Goal: Transaction & Acquisition: Download file/media

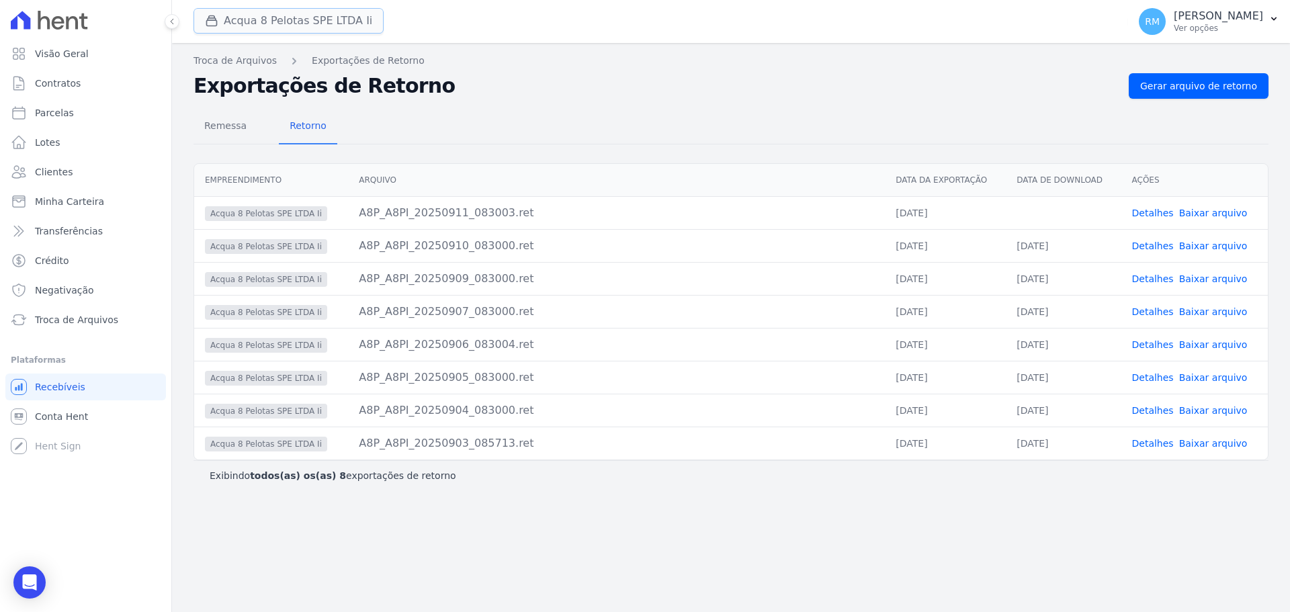
click at [265, 15] on button "Acqua 8 Pelotas SPE LTDA Ii" at bounding box center [289, 21] width 190 height 26
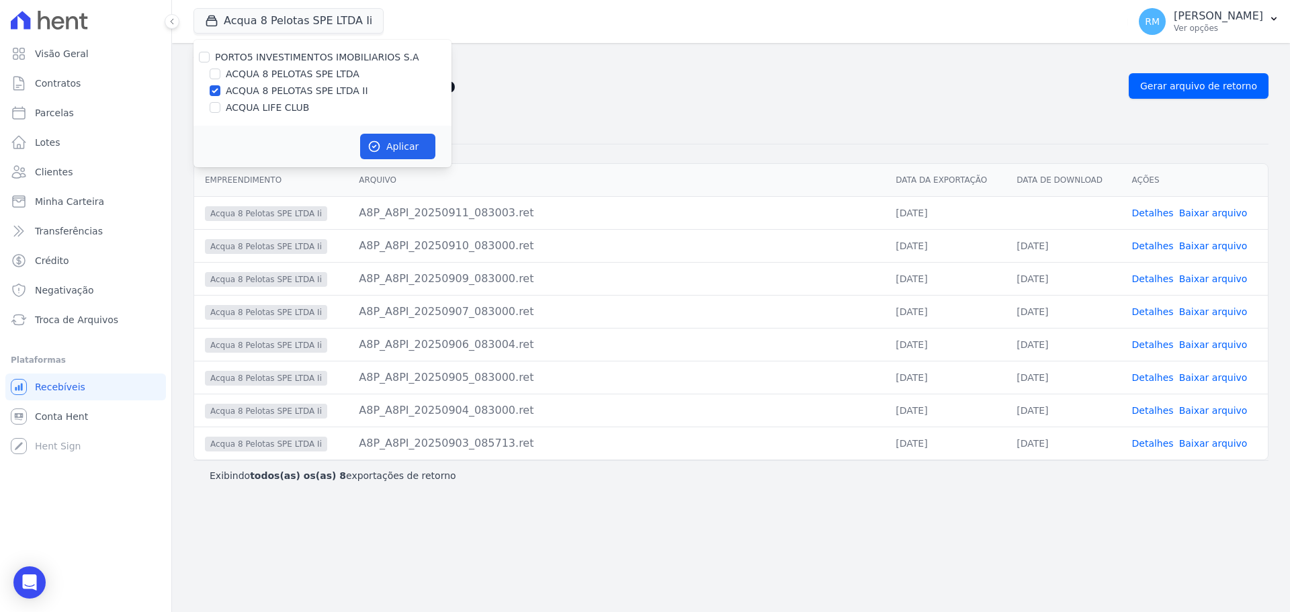
click at [231, 114] on label "ACQUA LIFE CLUB" at bounding box center [267, 108] width 83 height 14
click at [220, 113] on input "ACQUA LIFE CLUB" at bounding box center [215, 107] width 11 height 11
checkbox input "true"
click at [214, 90] on input "ACQUA 8 PELOTAS SPE LTDA II" at bounding box center [215, 90] width 11 height 11
checkbox input "false"
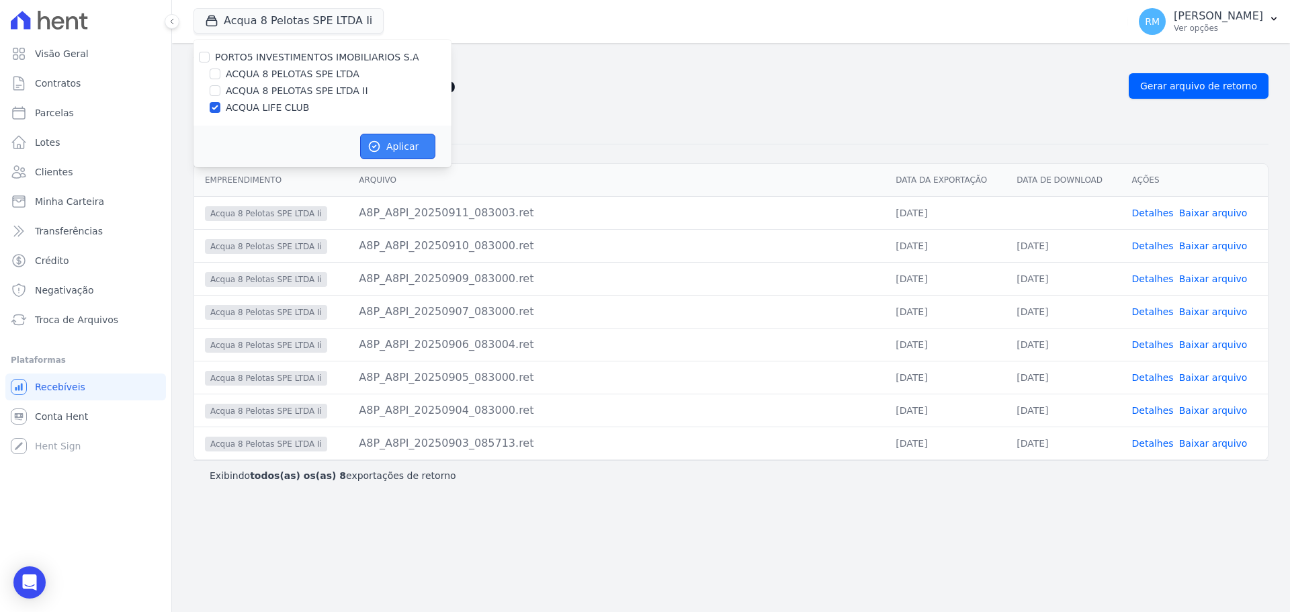
click at [389, 144] on button "Aplicar" at bounding box center [397, 147] width 75 height 26
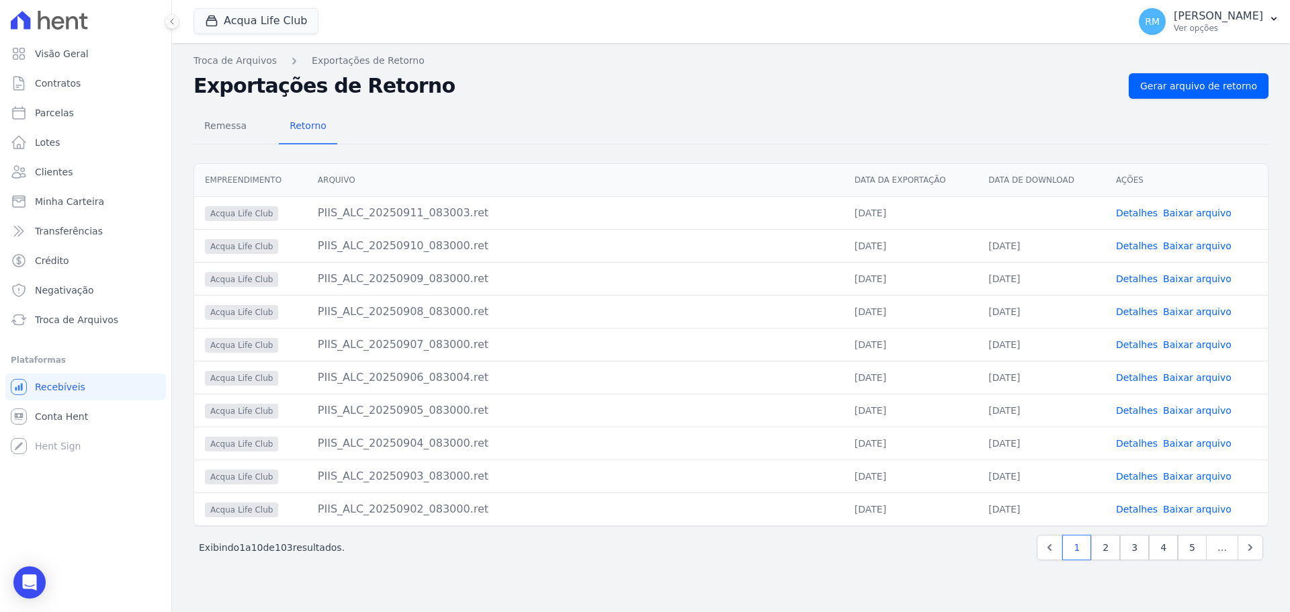
click at [1207, 511] on link "Baixar arquivo" at bounding box center [1197, 509] width 69 height 11
click at [1197, 474] on link "Baixar arquivo" at bounding box center [1197, 476] width 69 height 11
click at [1214, 477] on link "Baixar arquivo" at bounding box center [1197, 476] width 69 height 11
click at [226, 15] on button "Acqua Life Club" at bounding box center [256, 21] width 125 height 26
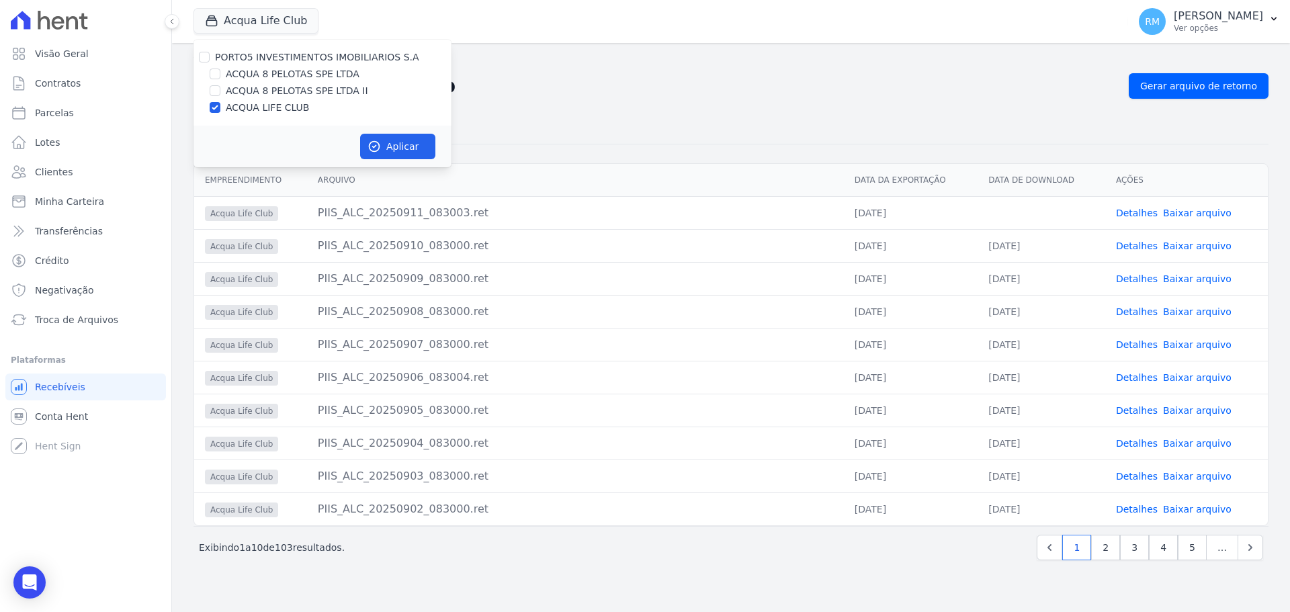
click at [255, 95] on label "ACQUA 8 PELOTAS SPE LTDA II" at bounding box center [297, 91] width 142 height 14
click at [220, 95] on input "ACQUA 8 PELOTAS SPE LTDA II" at bounding box center [215, 90] width 11 height 11
checkbox input "true"
click at [230, 107] on label "ACQUA LIFE CLUB" at bounding box center [267, 108] width 83 height 14
click at [220, 107] on input "ACQUA LIFE CLUB" at bounding box center [215, 107] width 11 height 11
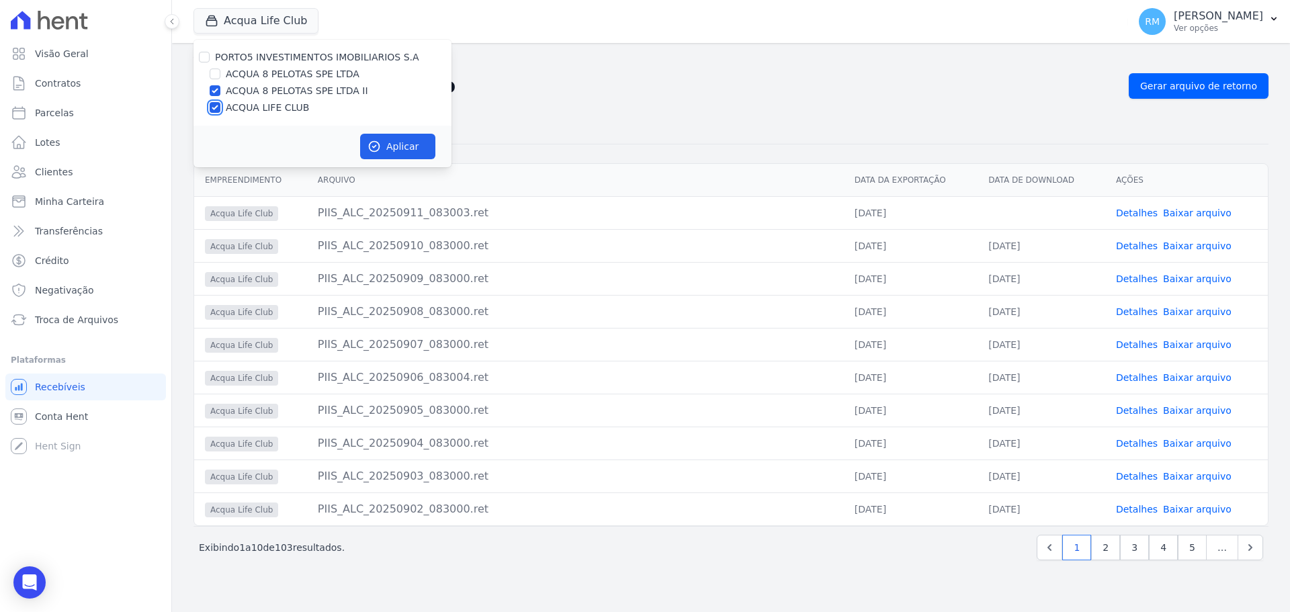
checkbox input "false"
click at [399, 149] on button "Aplicar" at bounding box center [397, 147] width 75 height 26
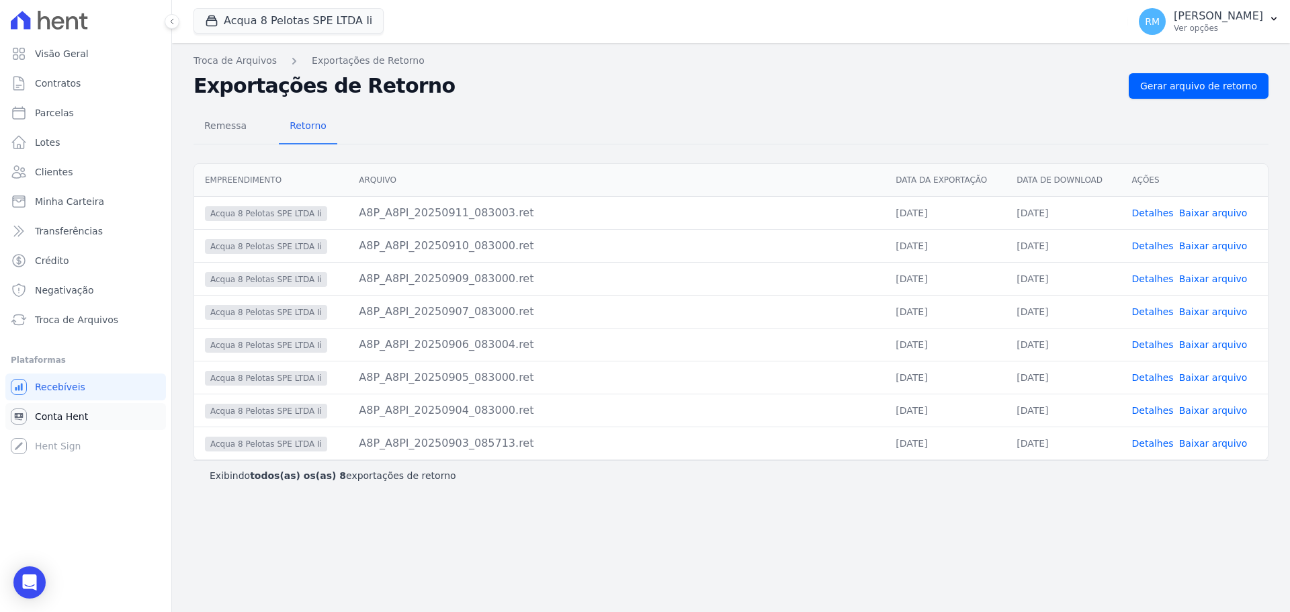
drag, startPoint x: 75, startPoint y: 413, endPoint x: 76, endPoint y: 405, distance: 8.2
click at [75, 414] on span "Conta Hent" at bounding box center [61, 416] width 53 height 13
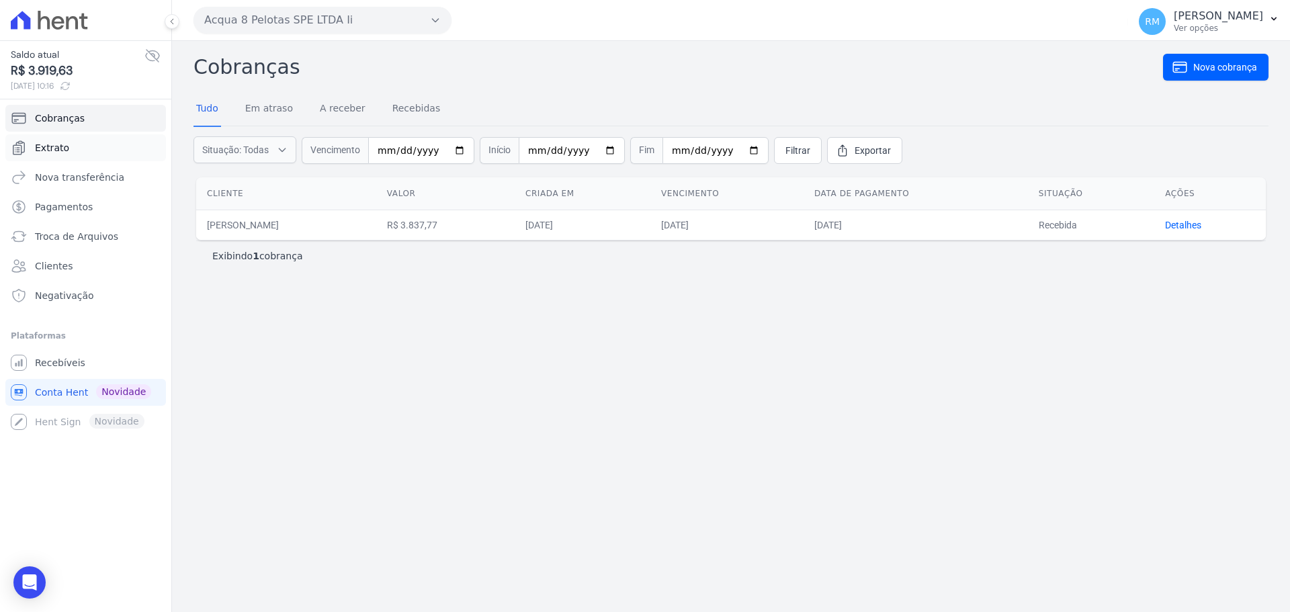
click at [46, 141] on span "Extrato" at bounding box center [52, 147] width 34 height 13
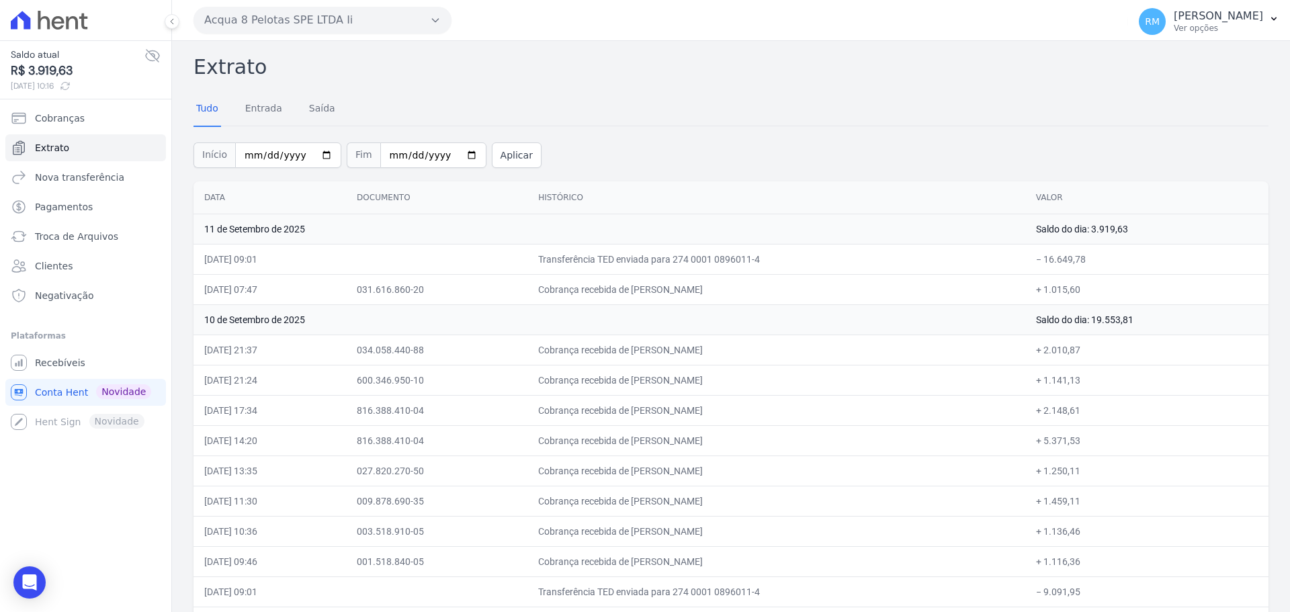
click at [253, 26] on button "Acqua 8 Pelotas SPE LTDA Ii" at bounding box center [323, 20] width 258 height 27
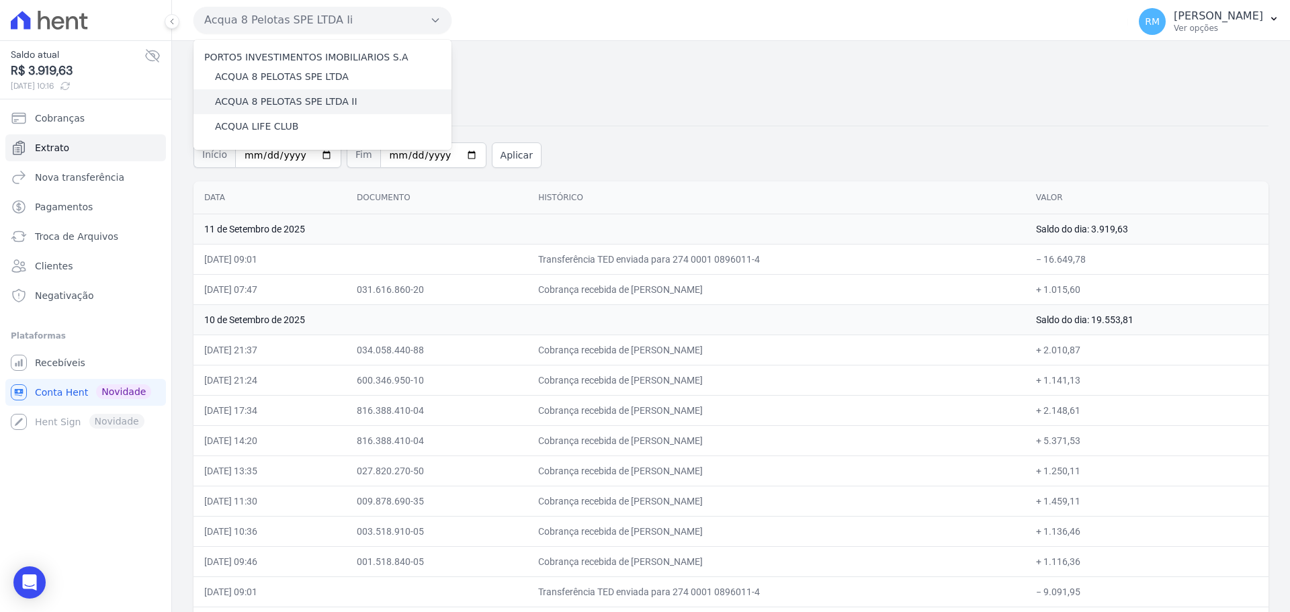
click at [262, 95] on label "ACQUA 8 PELOTAS SPE LTDA II" at bounding box center [286, 102] width 142 height 14
click at [0, 0] on input "ACQUA 8 PELOTAS SPE LTDA II" at bounding box center [0, 0] width 0 height 0
click at [262, 96] on label "ACQUA 8 PELOTAS SPE LTDA II" at bounding box center [286, 102] width 142 height 14
click at [0, 0] on input "ACQUA 8 PELOTAS SPE LTDA II" at bounding box center [0, 0] width 0 height 0
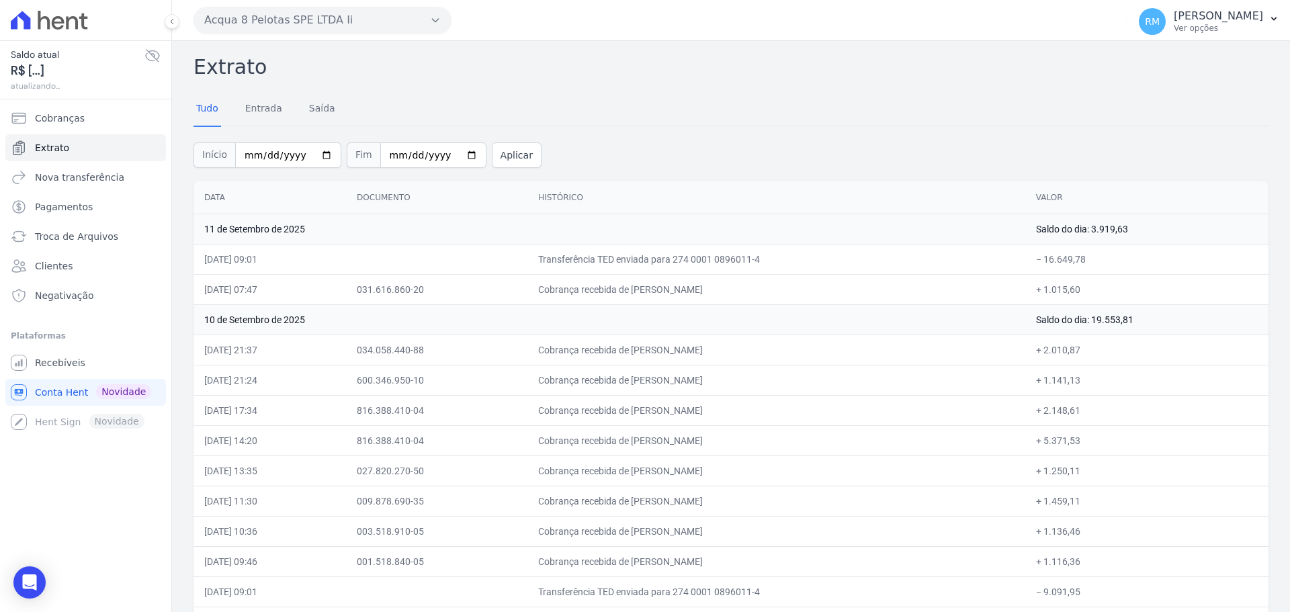
click at [172, 23] on button at bounding box center [172, 21] width 15 height 15
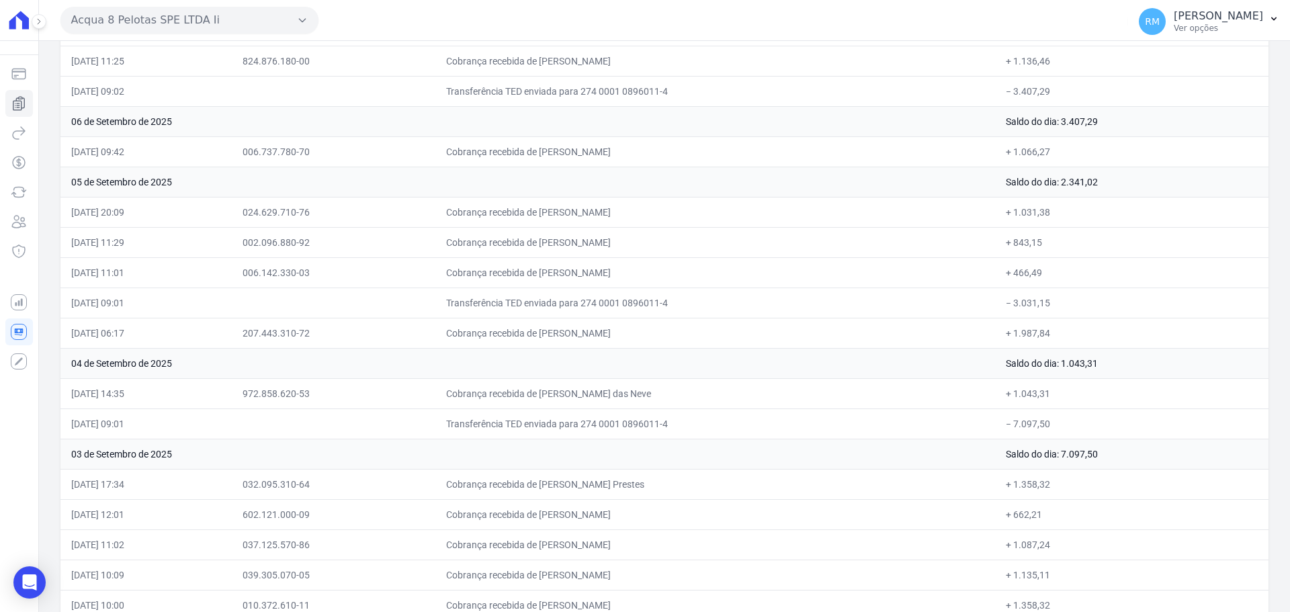
scroll to position [1004, 0]
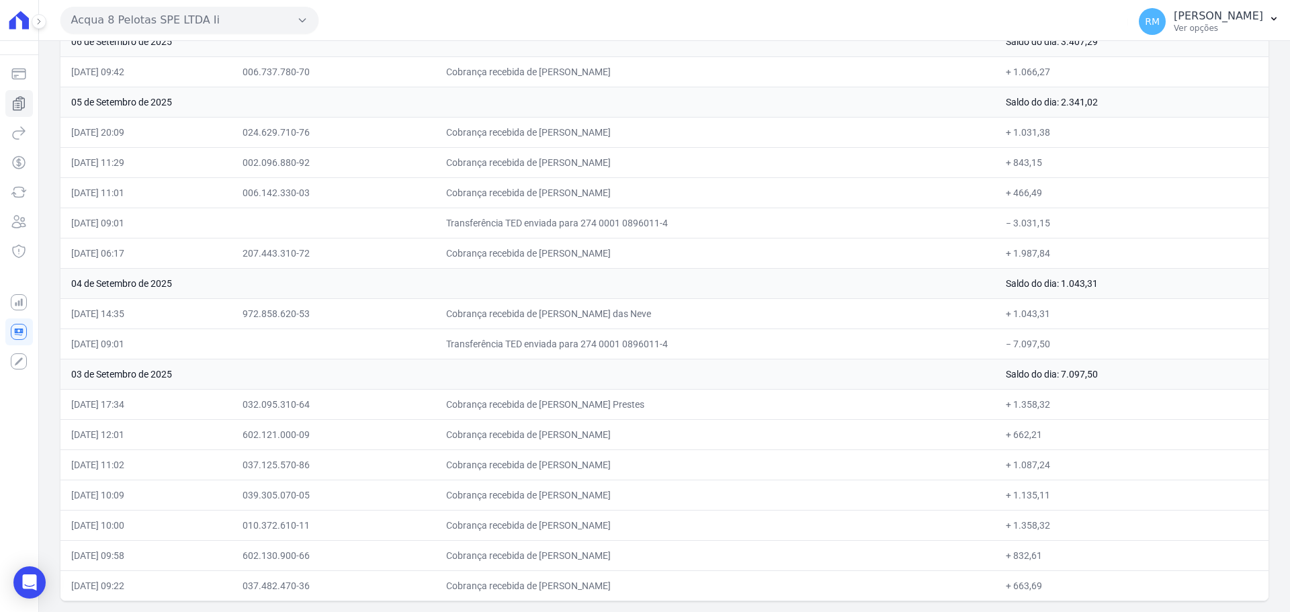
drag, startPoint x: 70, startPoint y: 198, endPoint x: 162, endPoint y: 608, distance: 419.5
click at [139, 612] on html "Saldo atual R$ [...] atualizando... Cobranças Extrato Nova transferência Pagame…" at bounding box center [645, 306] width 1290 height 612
